Goal: Task Accomplishment & Management: Complete application form

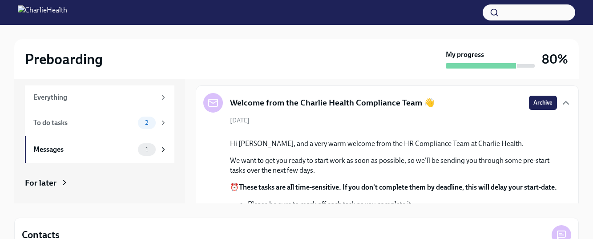
scroll to position [26, 0]
click at [50, 126] on div "To do tasks" at bounding box center [83, 123] width 101 height 10
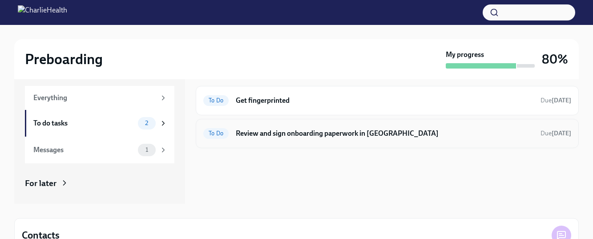
click at [238, 136] on h6 "Review and sign onboarding paperwork in [GEOGRAPHIC_DATA]" at bounding box center [384, 133] width 297 height 10
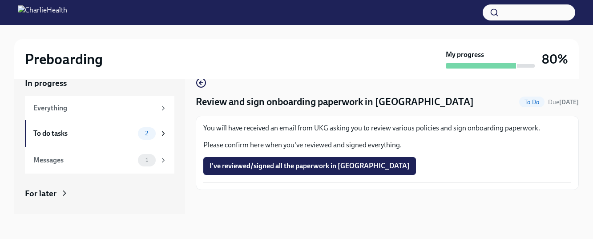
scroll to position [16, 0]
click at [249, 172] on button "I've reviewed/signed all the paperwork in [GEOGRAPHIC_DATA]" at bounding box center [309, 166] width 213 height 18
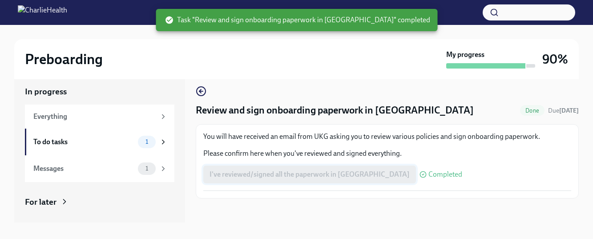
scroll to position [0, 0]
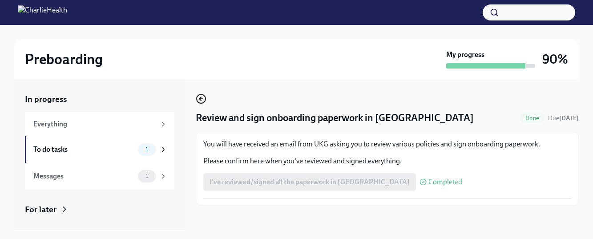
click at [200, 100] on icon "button" at bounding box center [201, 98] width 11 height 11
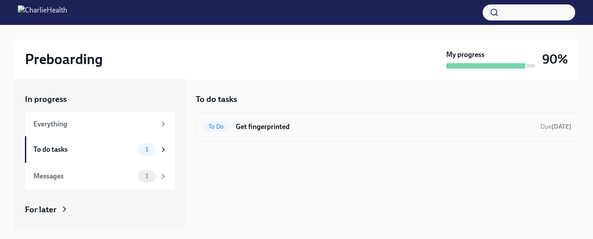
click at [217, 124] on span "To Do" at bounding box center [215, 126] width 25 height 7
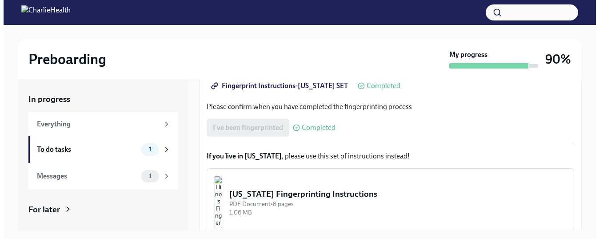
scroll to position [223, 0]
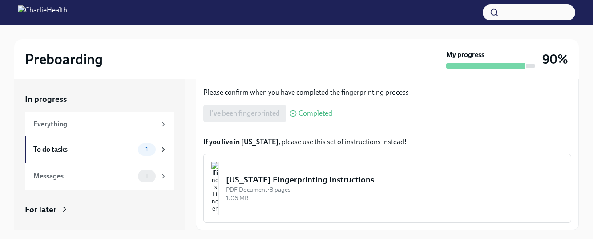
click at [263, 189] on div "PDF Document • 8 pages" at bounding box center [394, 189] width 337 height 8
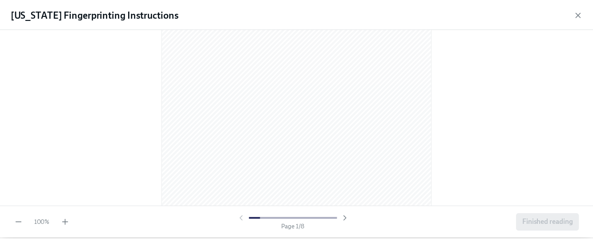
scroll to position [132, 0]
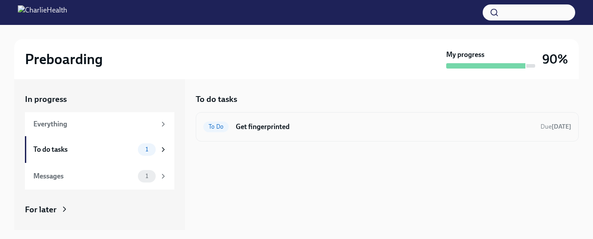
click at [213, 127] on span "To Do" at bounding box center [215, 126] width 25 height 7
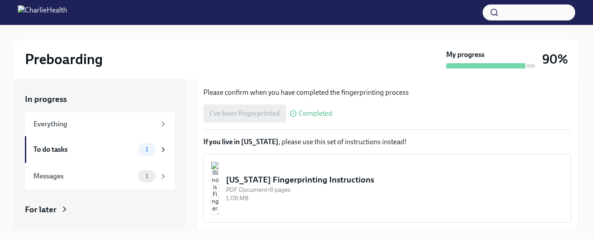
scroll to position [16, 0]
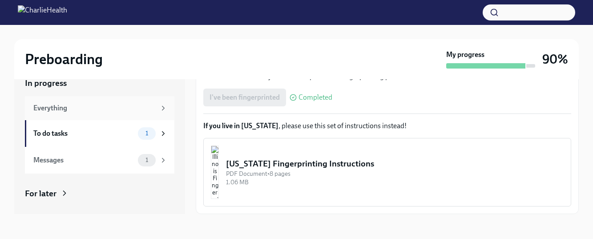
click at [40, 106] on div "Everything" at bounding box center [94, 108] width 122 height 10
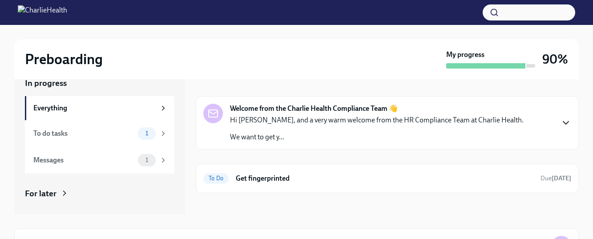
click at [561, 125] on icon "button" at bounding box center [565, 122] width 11 height 11
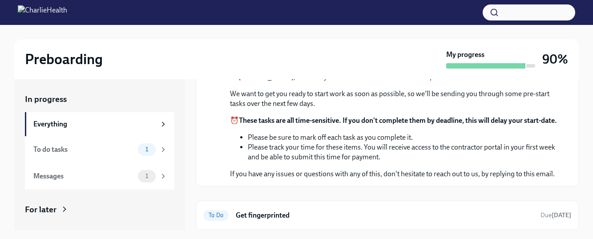
scroll to position [205, 0]
